Goal: Obtain resource: Obtain resource

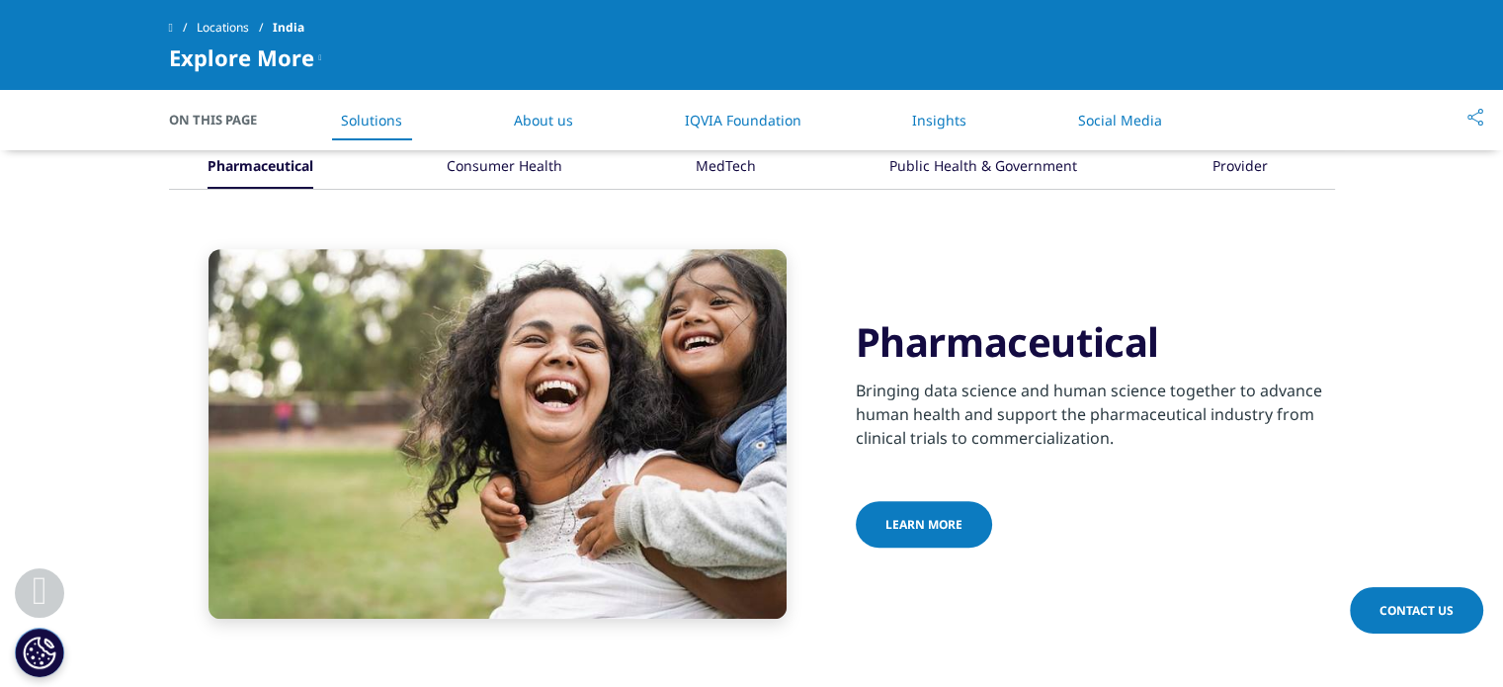
click at [1151, 407] on div "Pharmaceutical Bringing data science and human science together to advance huma…" at bounding box center [1095, 434] width 479 height 234
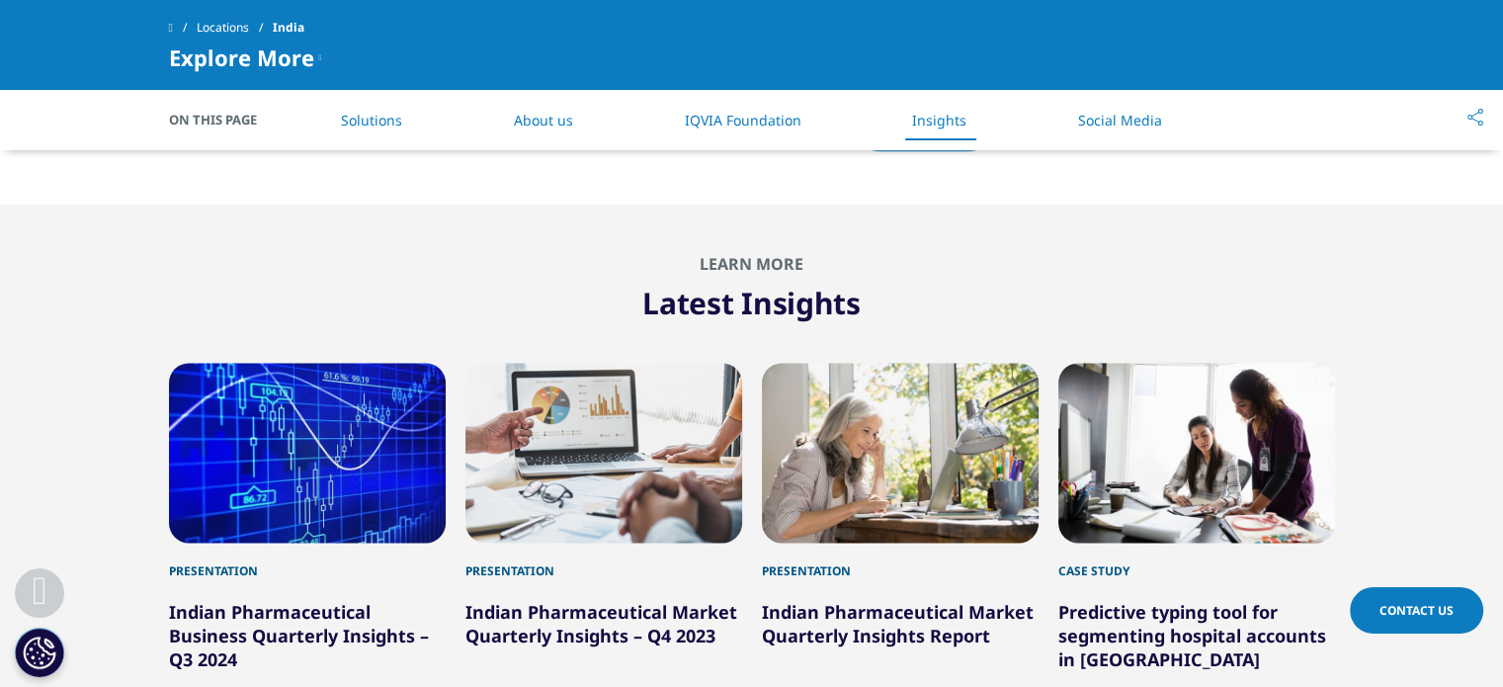
scroll to position [2490, 0]
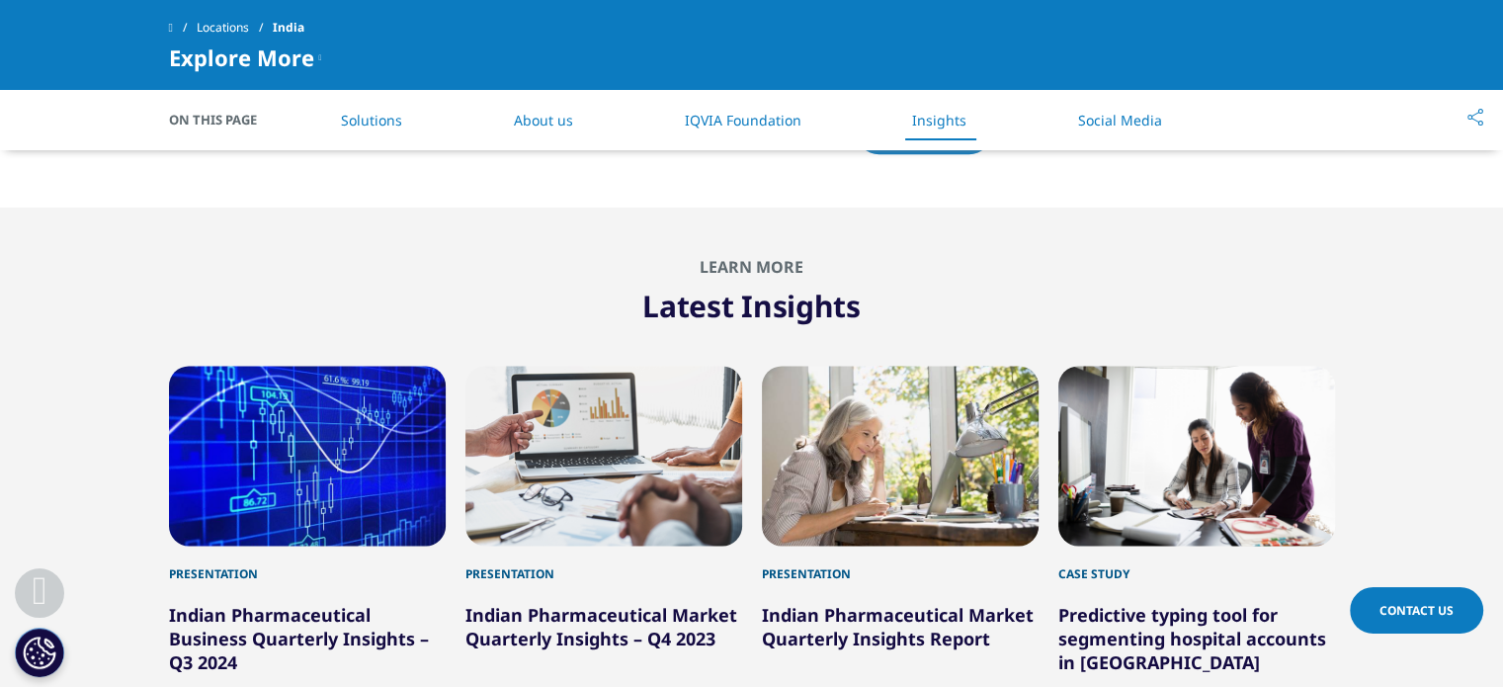
click at [218, 603] on link "Indian Pharmaceutical Business Quarterly Insights – Q3 2024" at bounding box center [299, 638] width 260 height 71
click at [216, 603] on link "Indian Pharmaceutical Business Quarterly Insights – Q3 2024" at bounding box center [299, 638] width 260 height 71
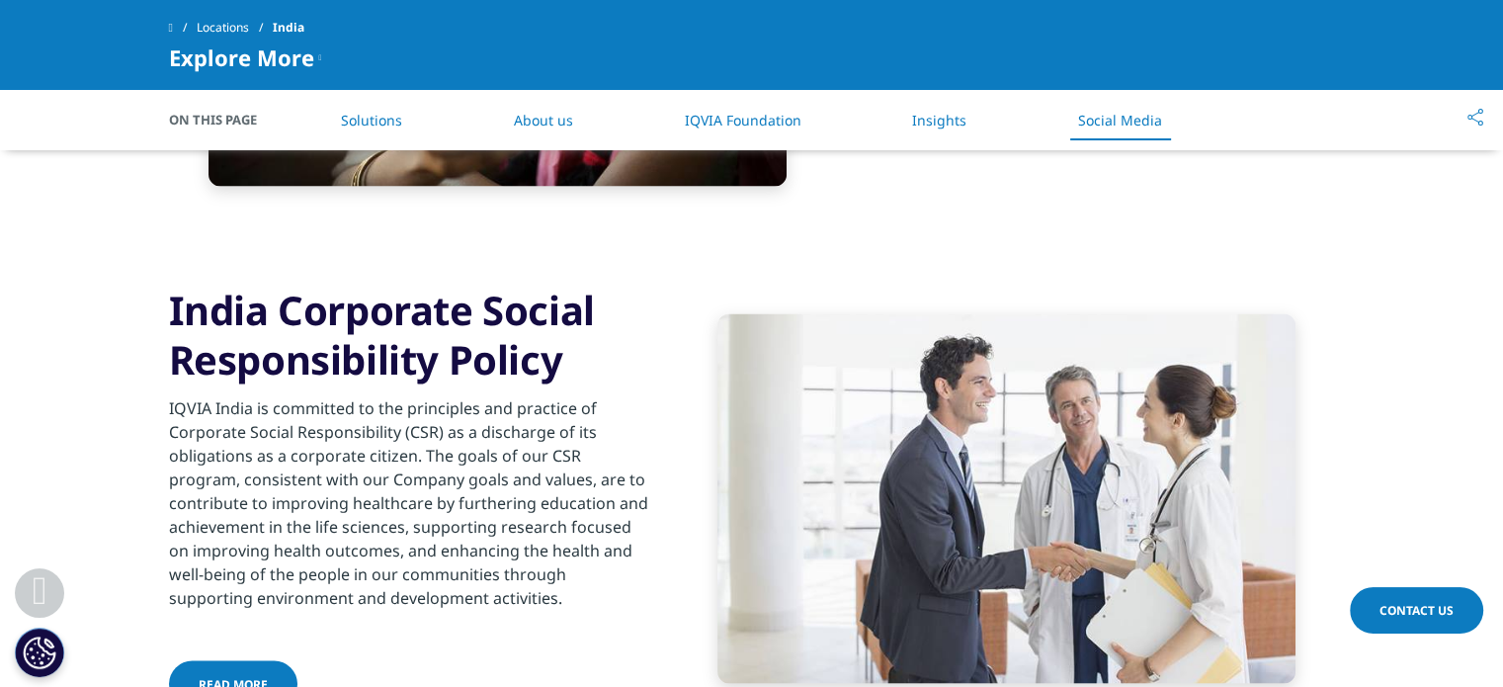
scroll to position [3637, 0]
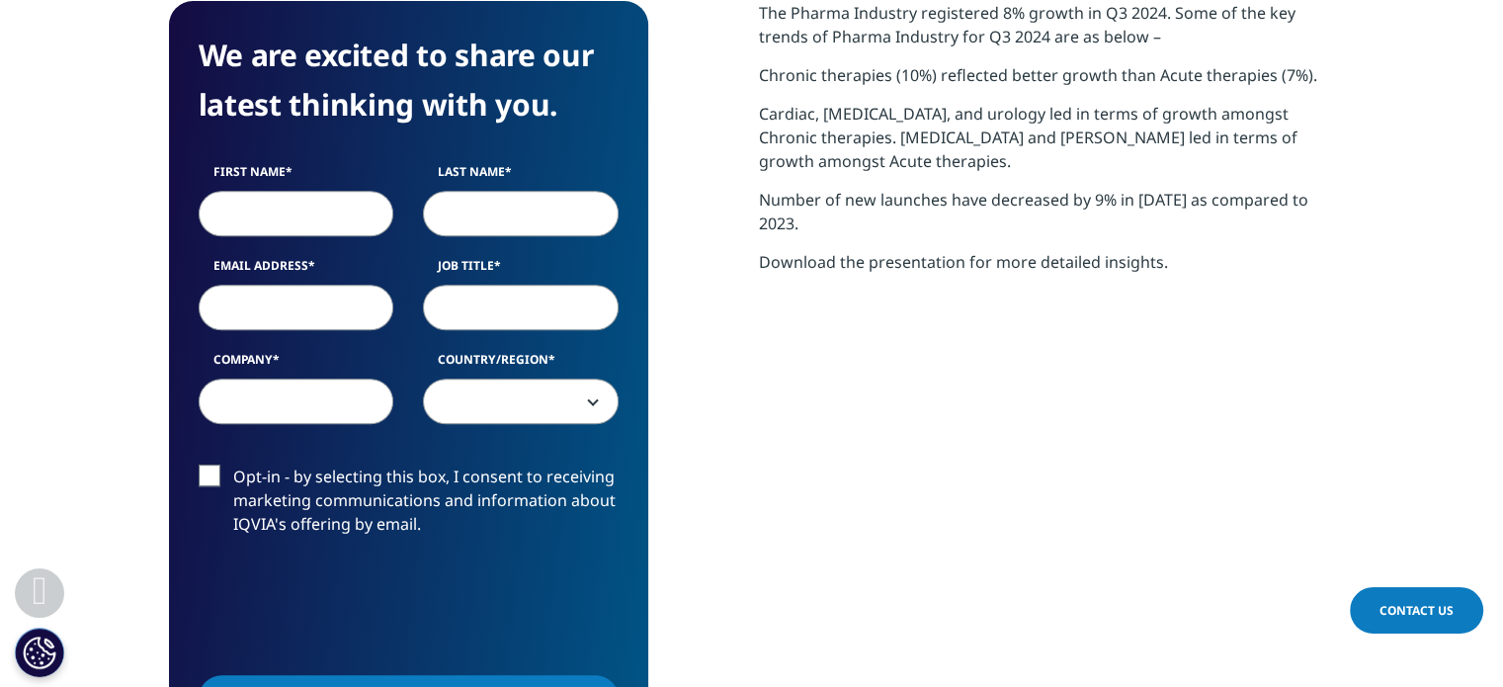
scroll to position [870, 0]
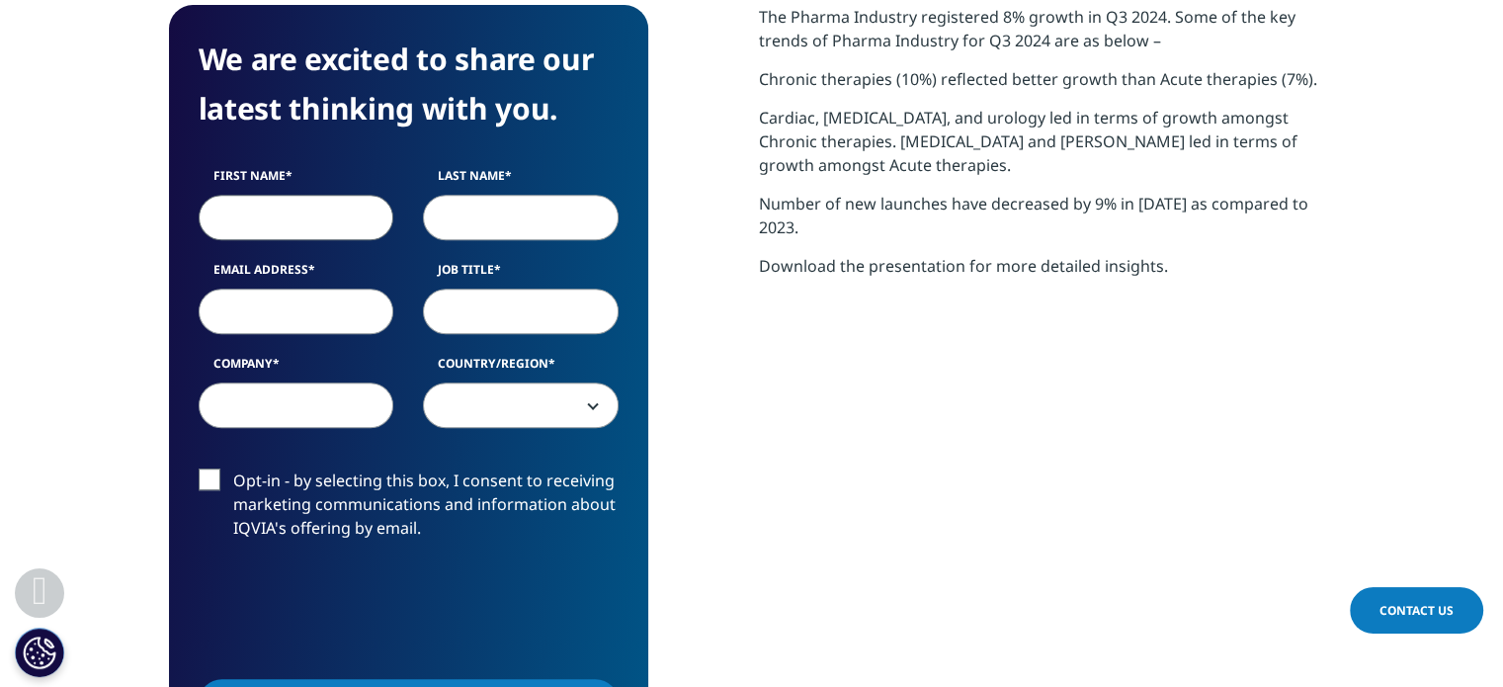
click at [261, 211] on input "First Name" at bounding box center [297, 217] width 196 height 45
type input "Prarthana"
type input "Churi"
type input "prarthanaraut@gmail.com"
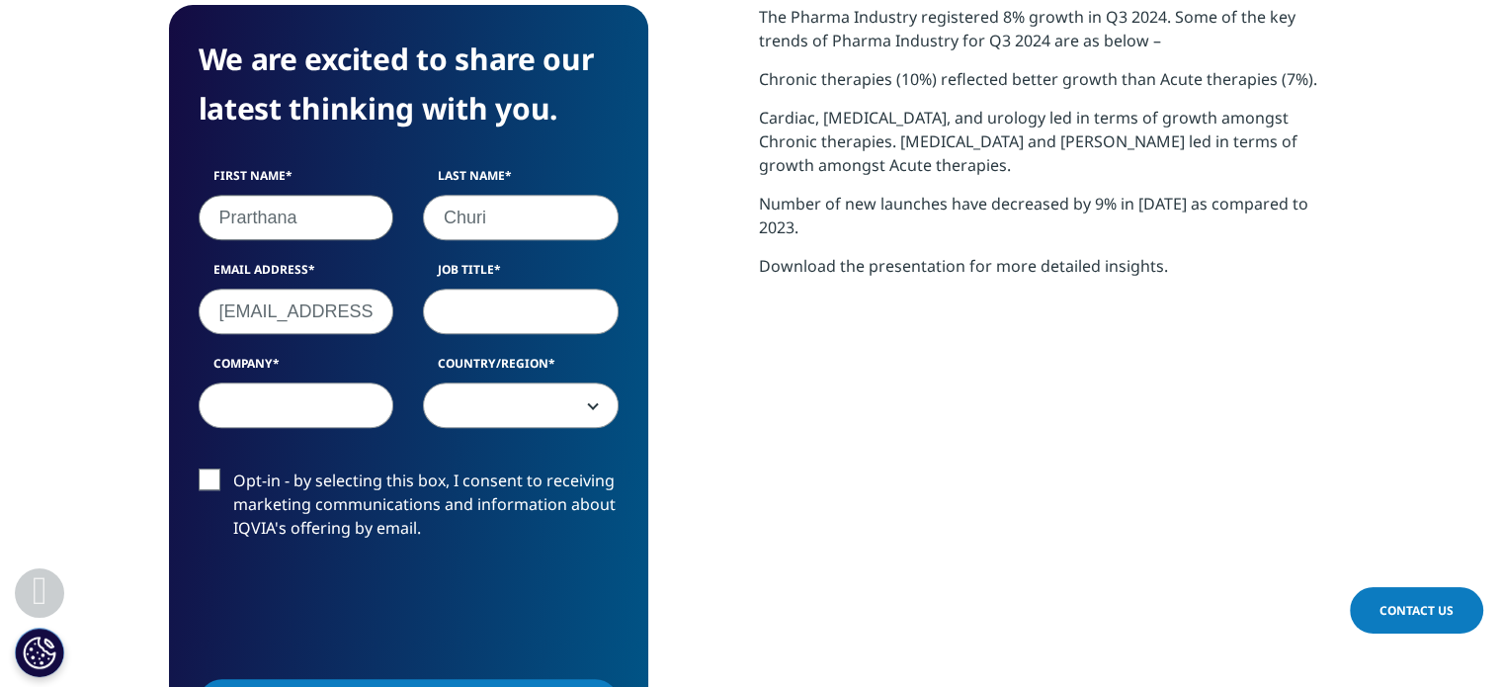
type input "Smirisys"
select select "India"
click at [267, 410] on input "Smirisys" at bounding box center [297, 404] width 196 height 45
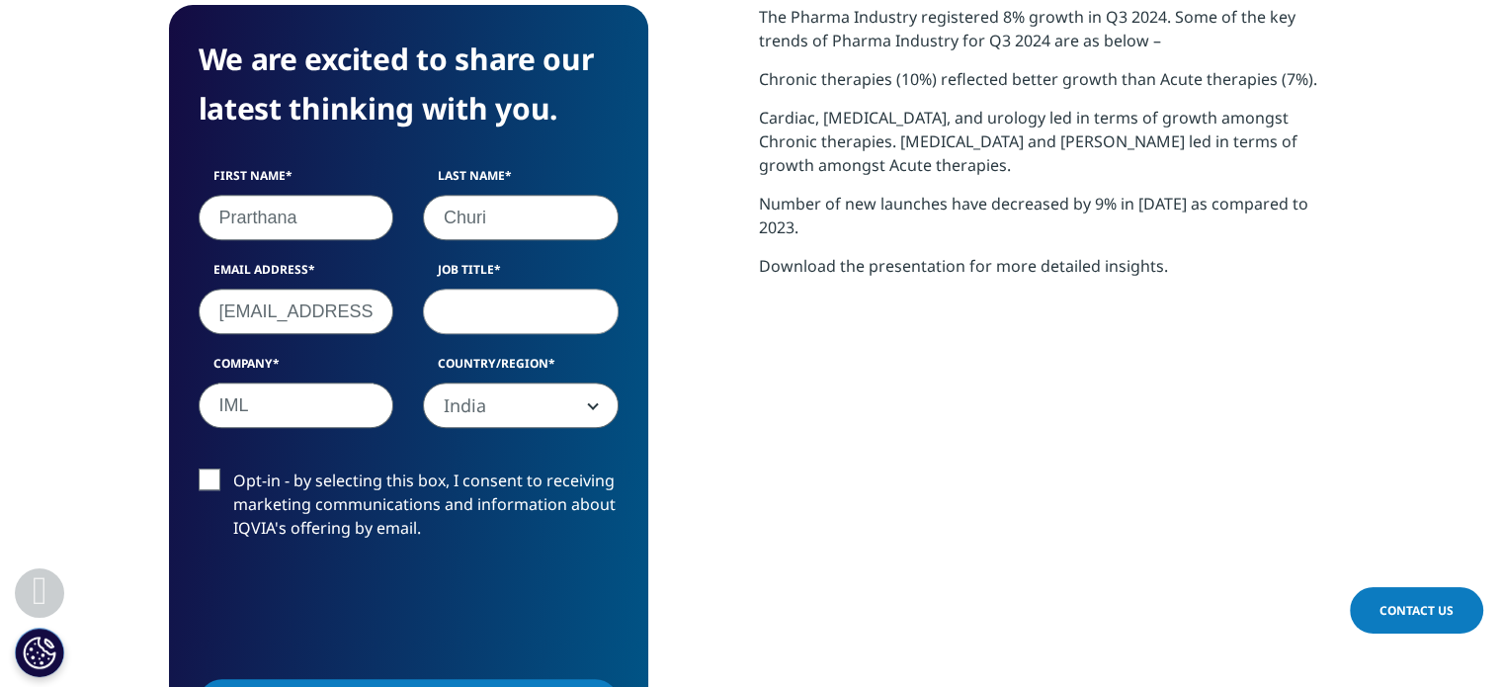
type input "IML"
click at [301, 311] on input "prarthanaraut@gmail.com" at bounding box center [297, 311] width 196 height 45
type input "prarthana@imlindia.com"
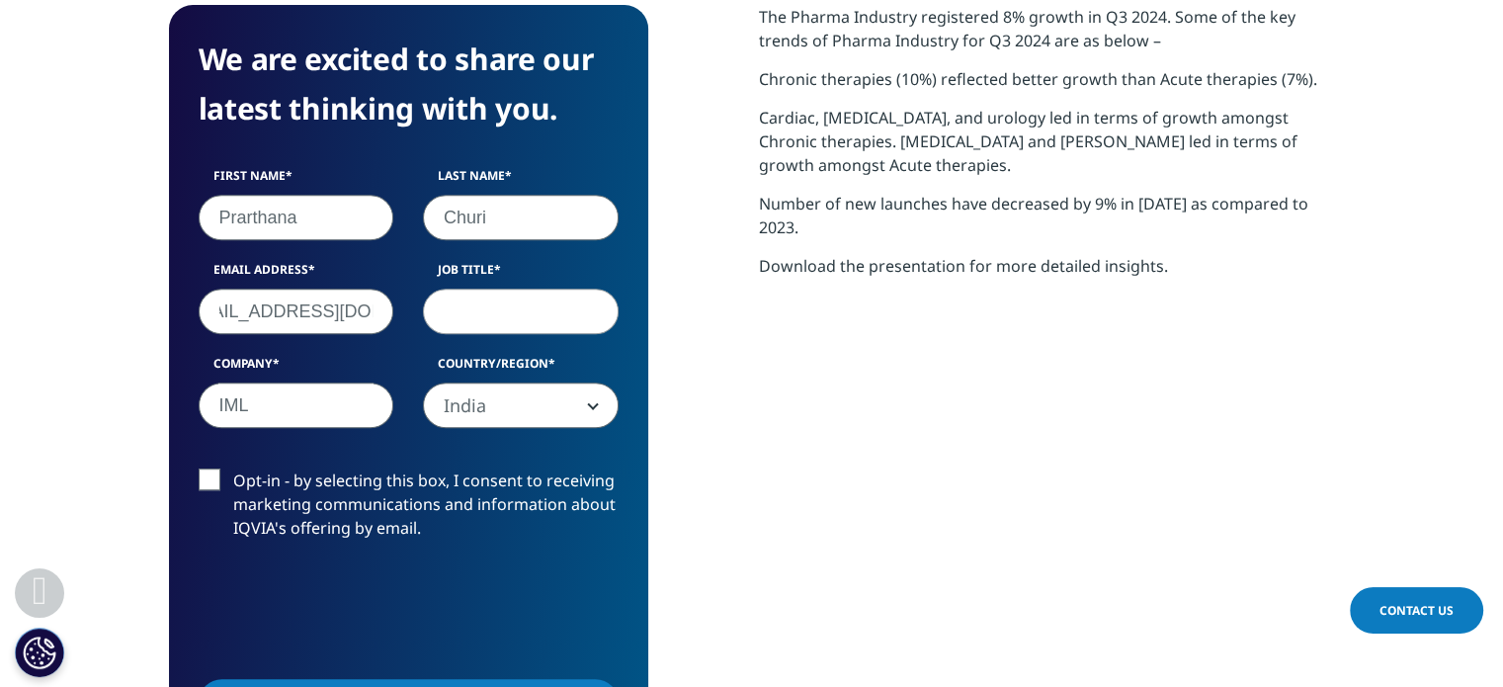
scroll to position [0, 0]
click at [526, 300] on input "Job Title" at bounding box center [521, 311] width 196 height 45
type input "G"
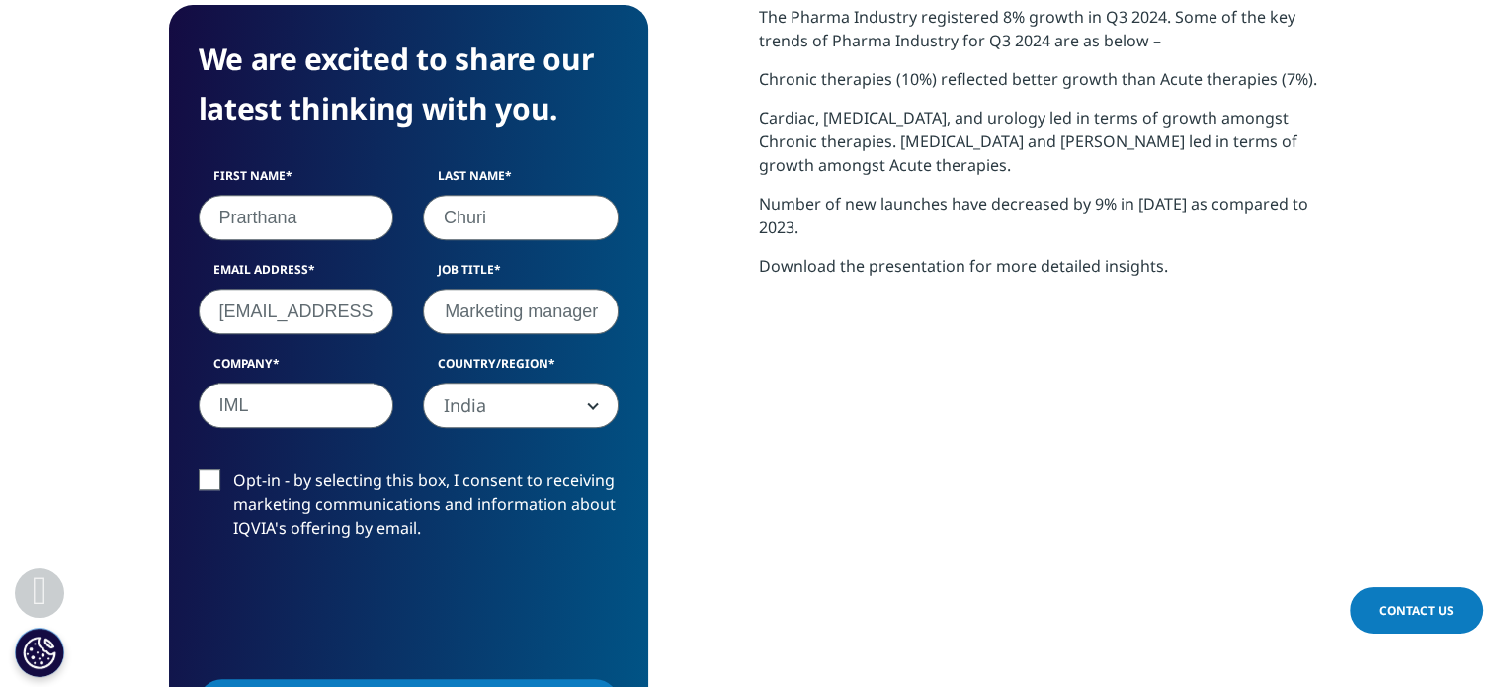
type input "Product Innovation & Marketing manager"
click at [217, 493] on label "Opt-in - by selecting this box, I consent to receiving marketing communications…" at bounding box center [409, 509] width 420 height 82
click at [233, 468] on input "Opt-in - by selecting this box, I consent to receiving marketing communications…" at bounding box center [233, 468] width 0 height 0
click at [218, 477] on label "Opt-in - by selecting this box, I consent to receiving marketing communications…" at bounding box center [409, 509] width 420 height 82
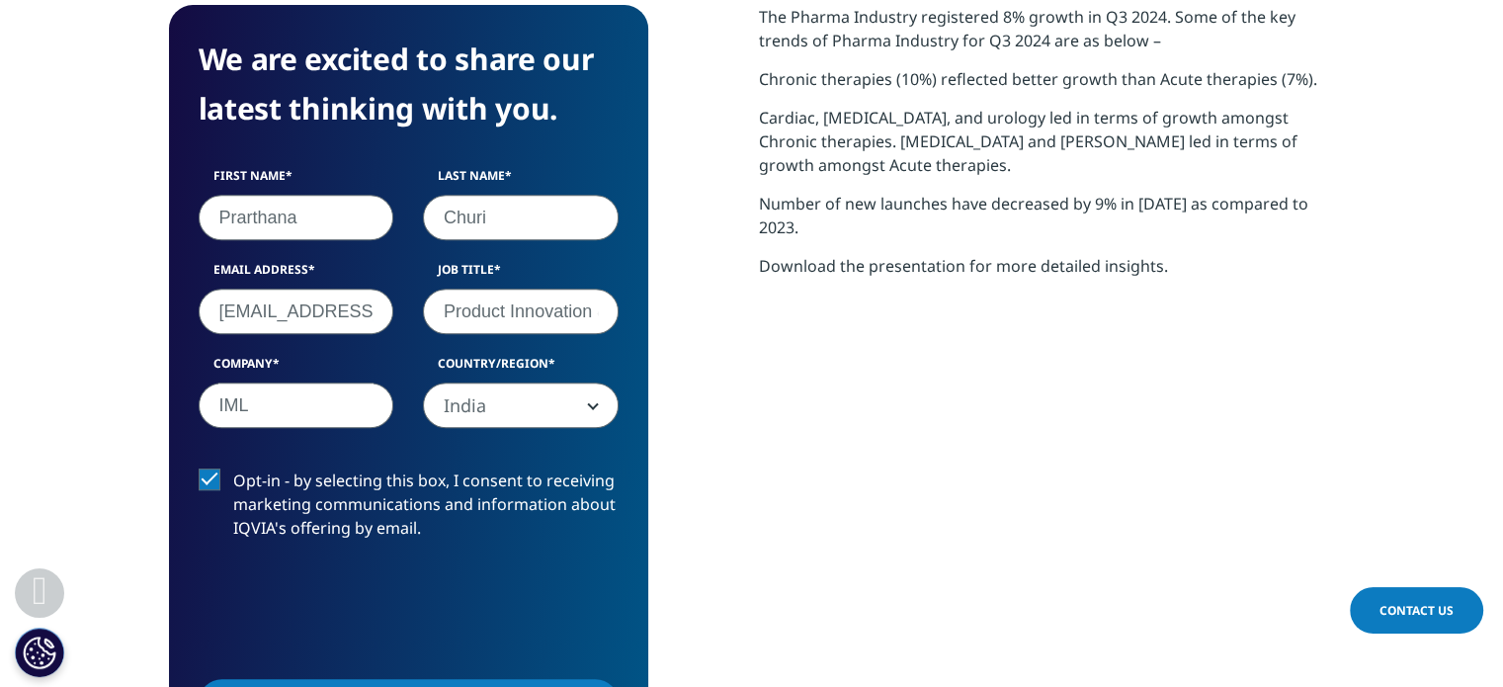
click at [233, 468] on input "Opt-in - by selecting this box, I consent to receiving marketing communications…" at bounding box center [233, 468] width 0 height 0
click at [1135, 516] on div "The Pharma Industry registered 8% growth in Q3 2024. Some of the key trends of …" at bounding box center [1047, 387] width 576 height 765
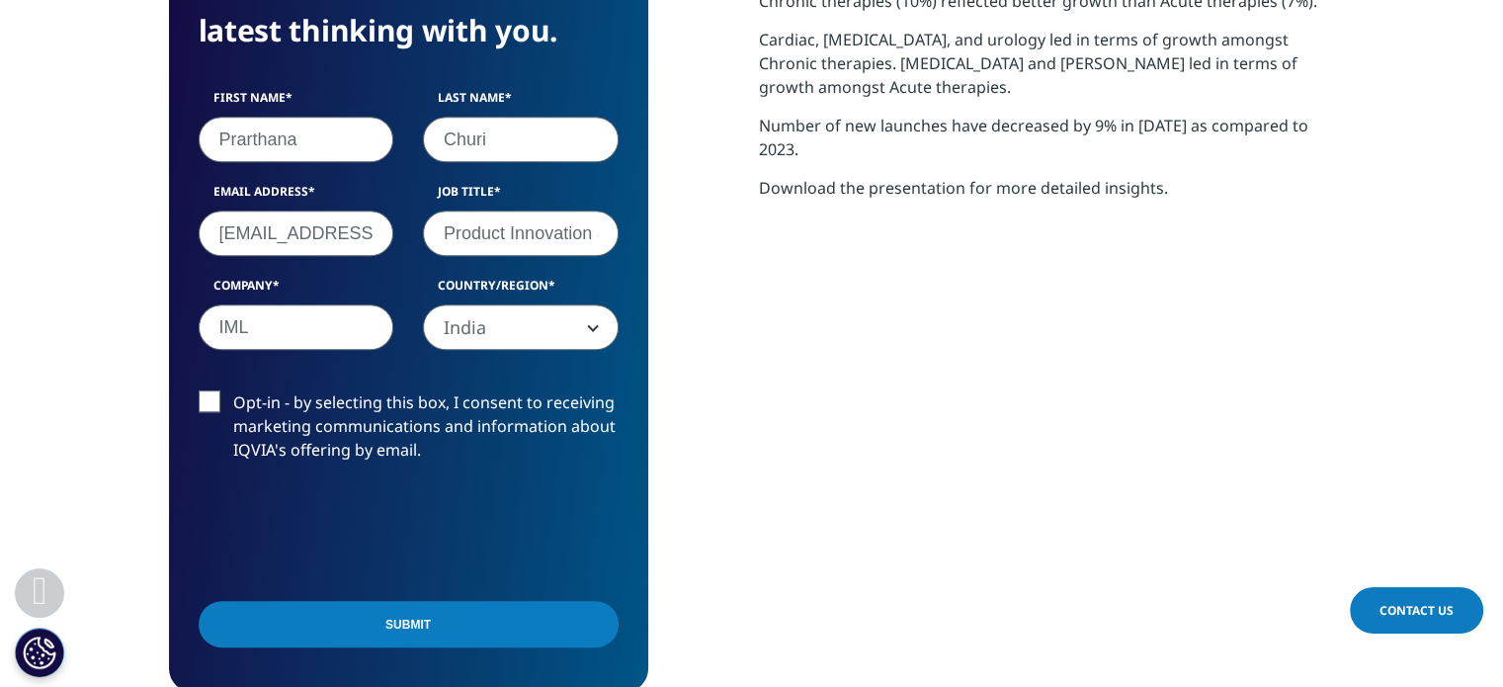
scroll to position [949, 0]
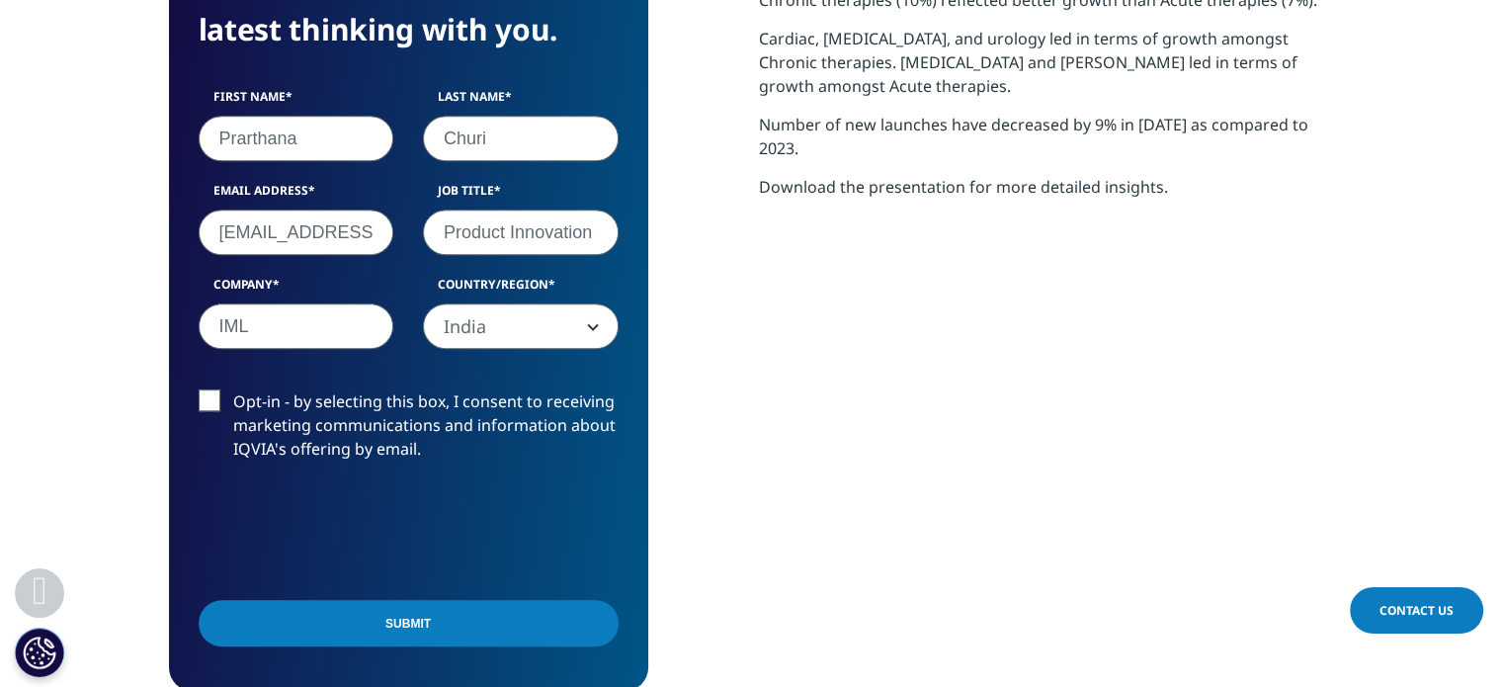
click at [257, 232] on input "prarthana@imlindia.com" at bounding box center [297, 232] width 196 height 45
click at [288, 622] on input "Submit" at bounding box center [409, 623] width 420 height 46
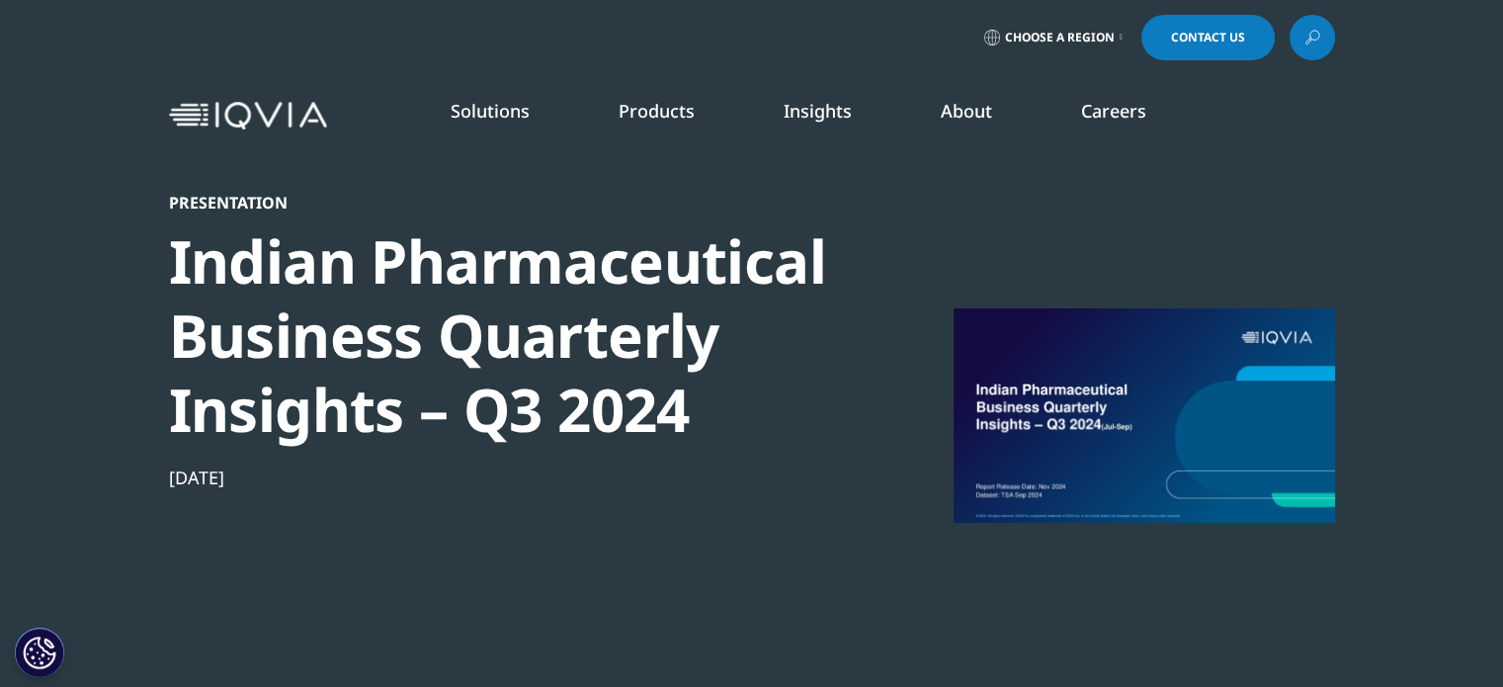
scroll to position [10, 10]
click at [1102, 120] on link "Careers" at bounding box center [1113, 111] width 65 height 24
click at [799, 351] on li "Industry Analyst Reports" at bounding box center [951, 341] width 369 height 38
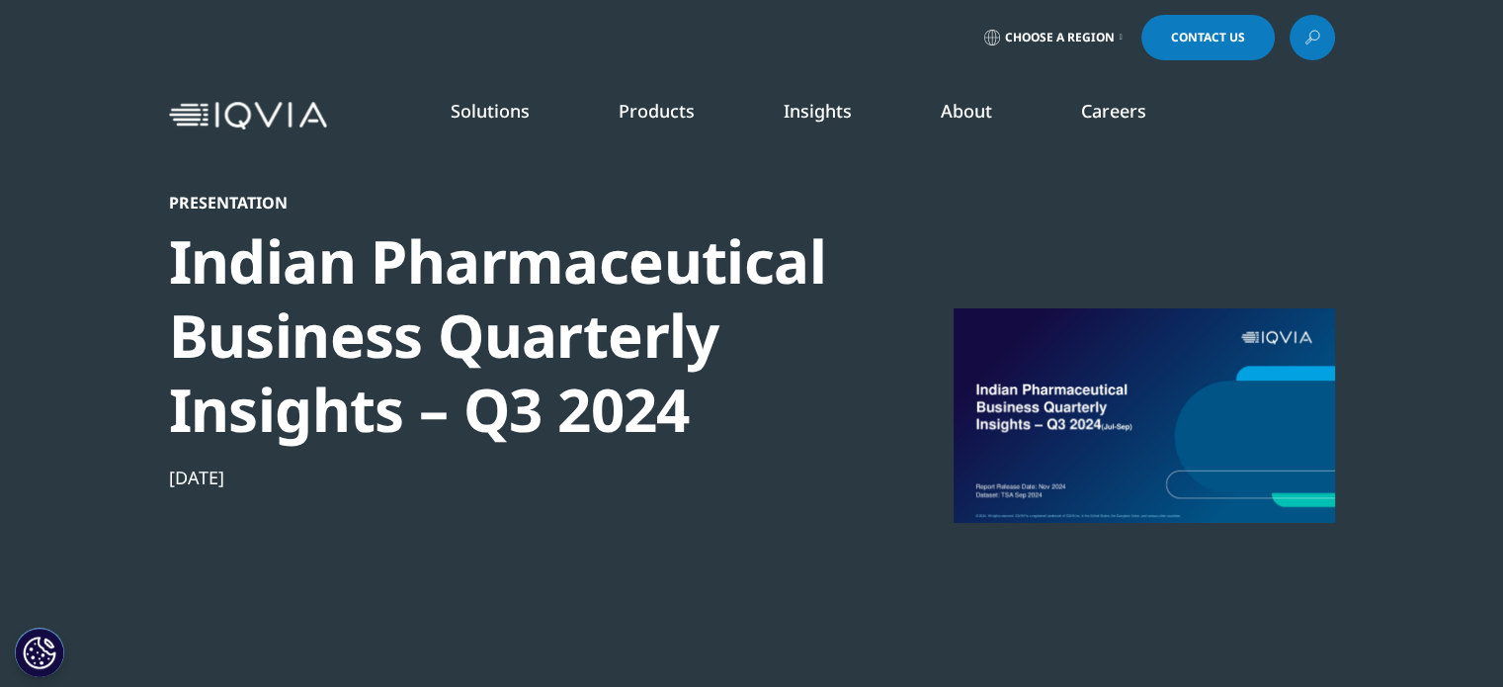
click at [656, 532] on div "WHO WE ARE Our Story Our Impact Commitment to Global Health Code of Conduct Sus…" at bounding box center [582, 434] width 369 height 544
